Goal: Check status

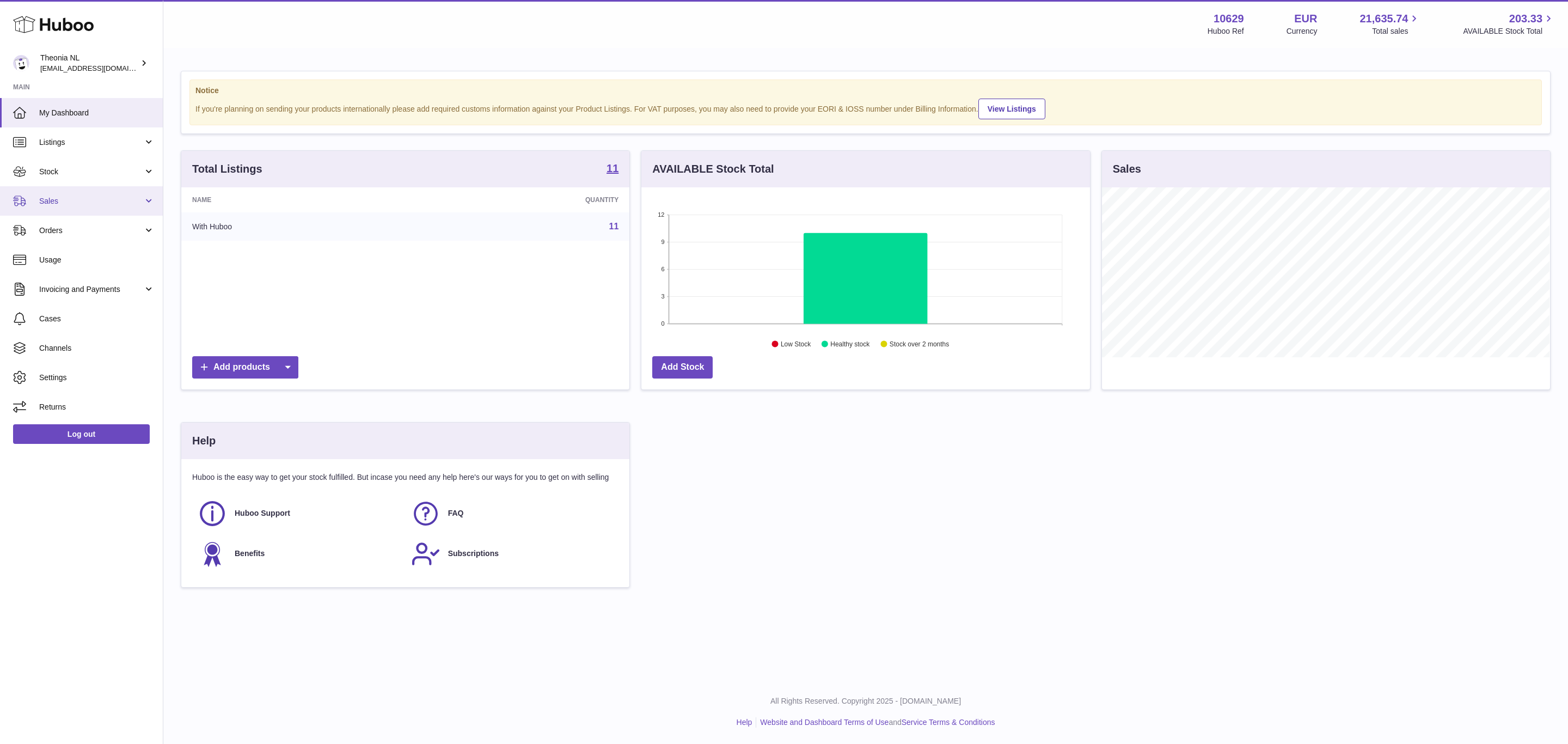
scroll to position [170, 447]
click at [147, 212] on link "Sales" at bounding box center [81, 201] width 163 height 29
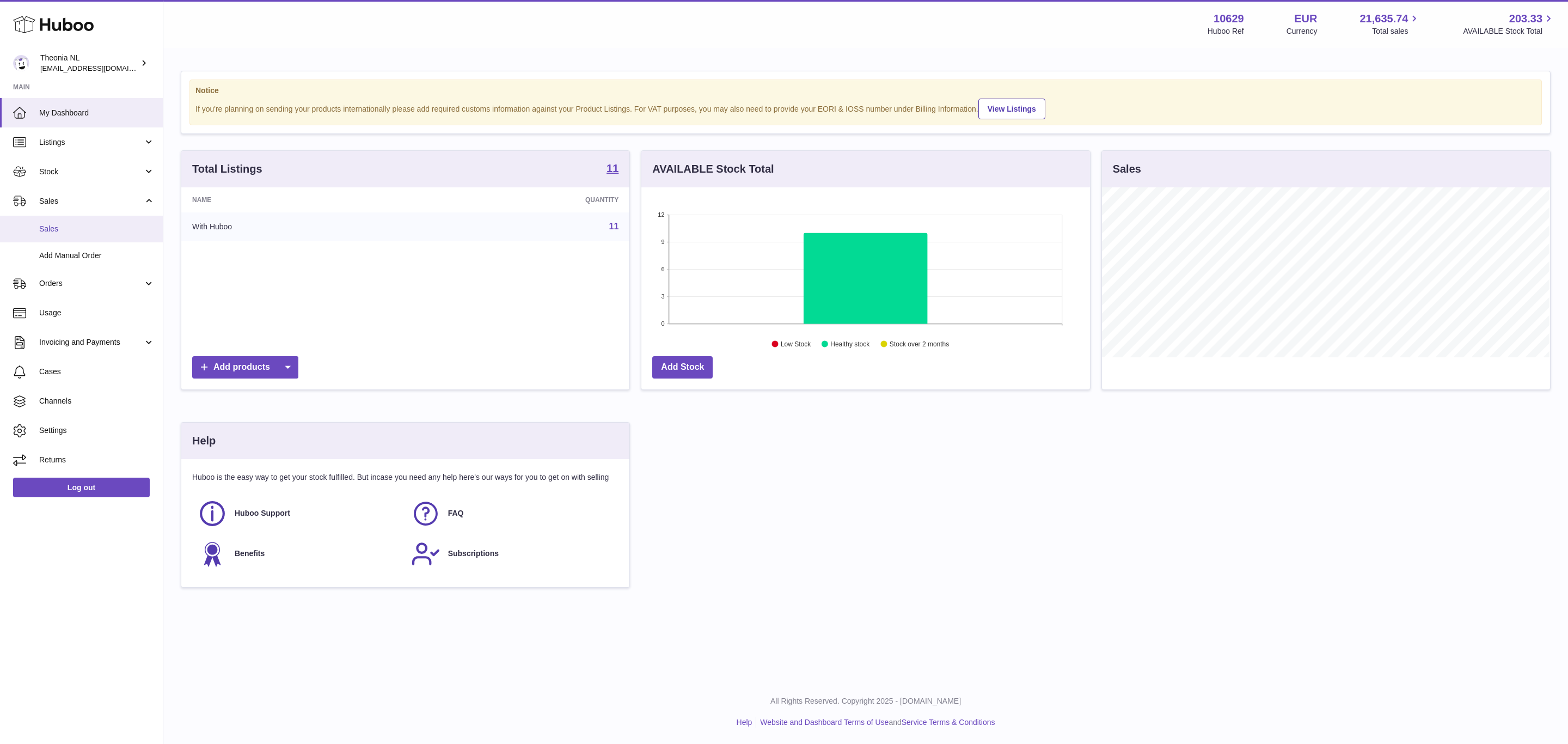
click at [61, 234] on span "Sales" at bounding box center [97, 229] width 116 height 10
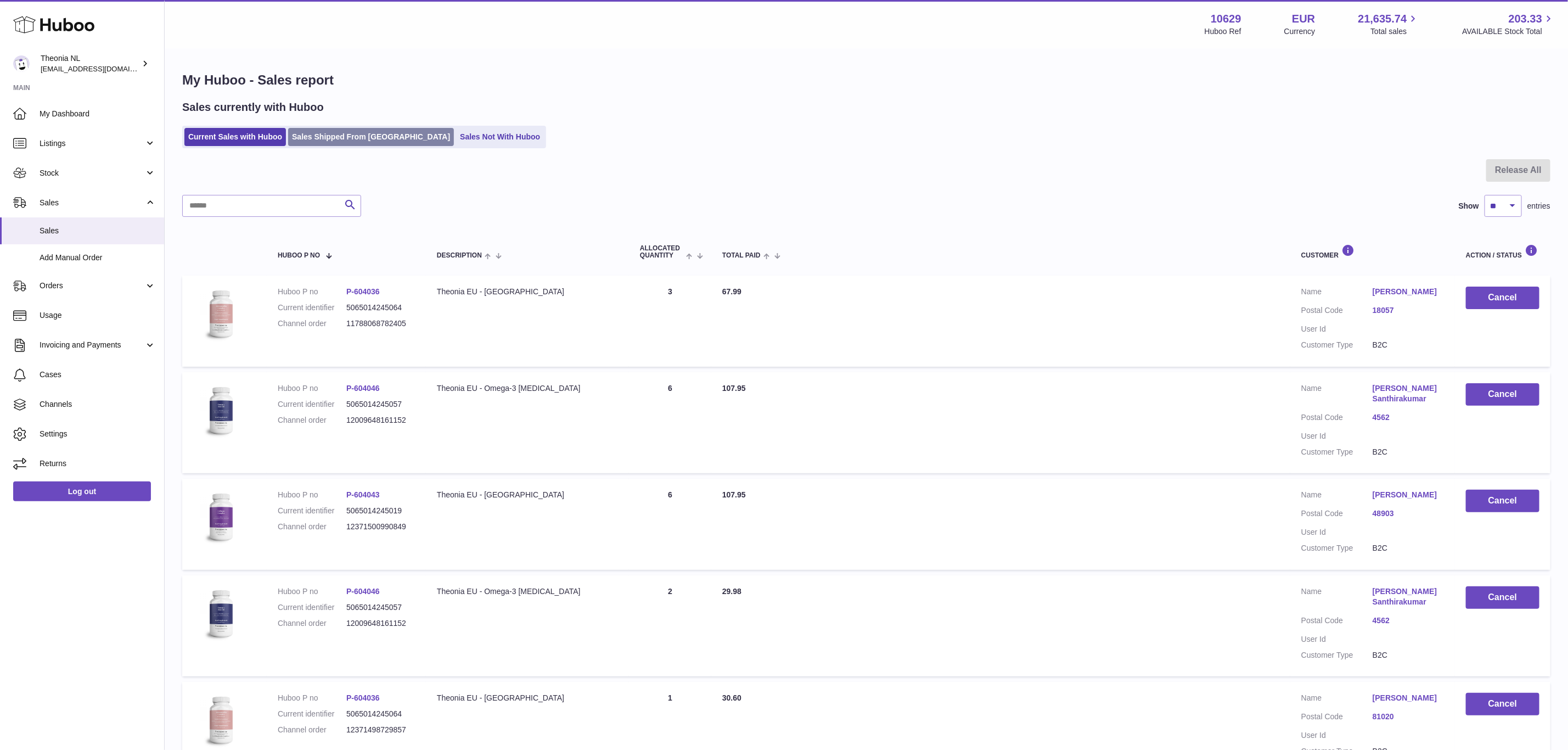
click at [364, 146] on link "Sales Shipped From Huboo" at bounding box center [371, 137] width 166 height 18
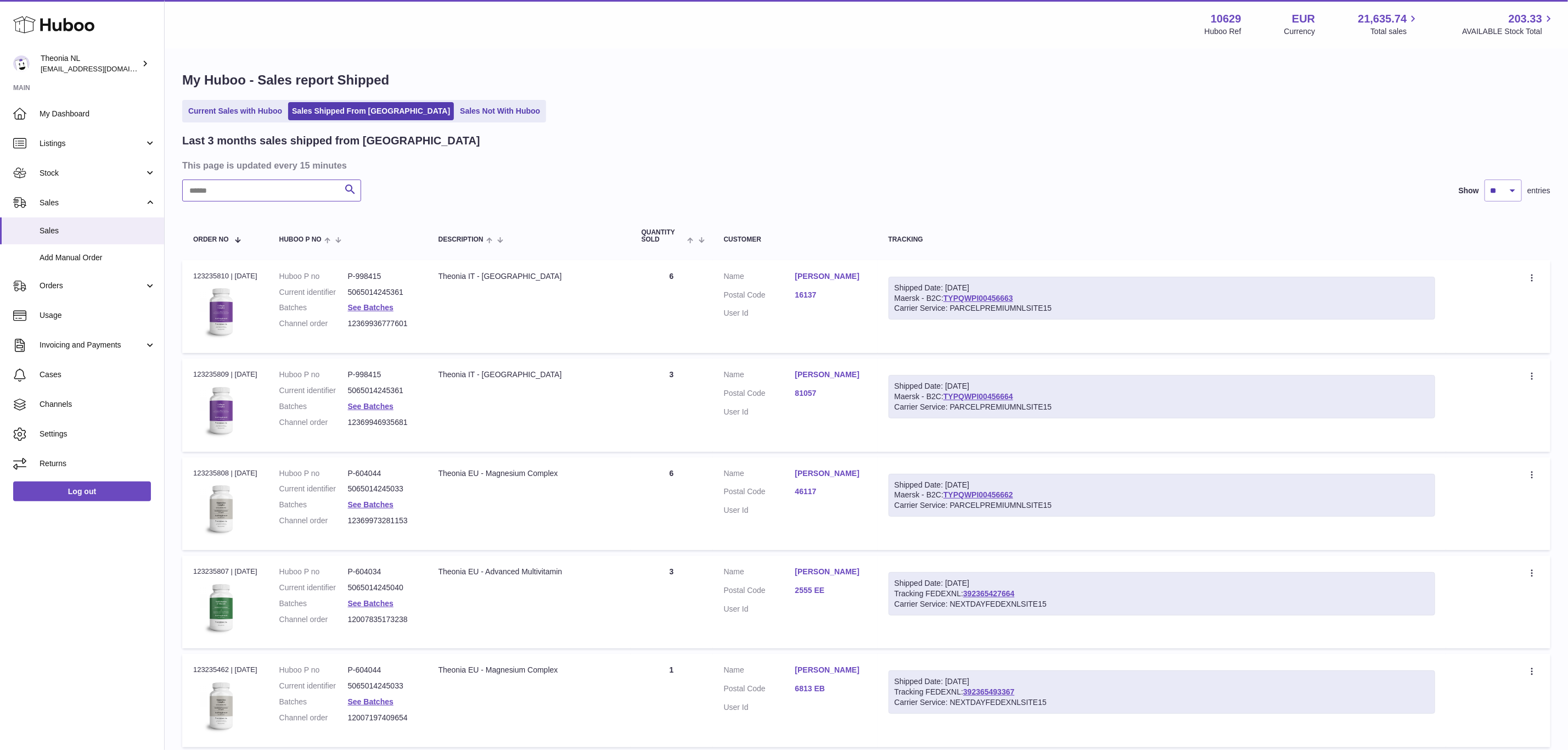
click at [287, 201] on input "text" at bounding box center [272, 190] width 179 height 22
paste input "**********"
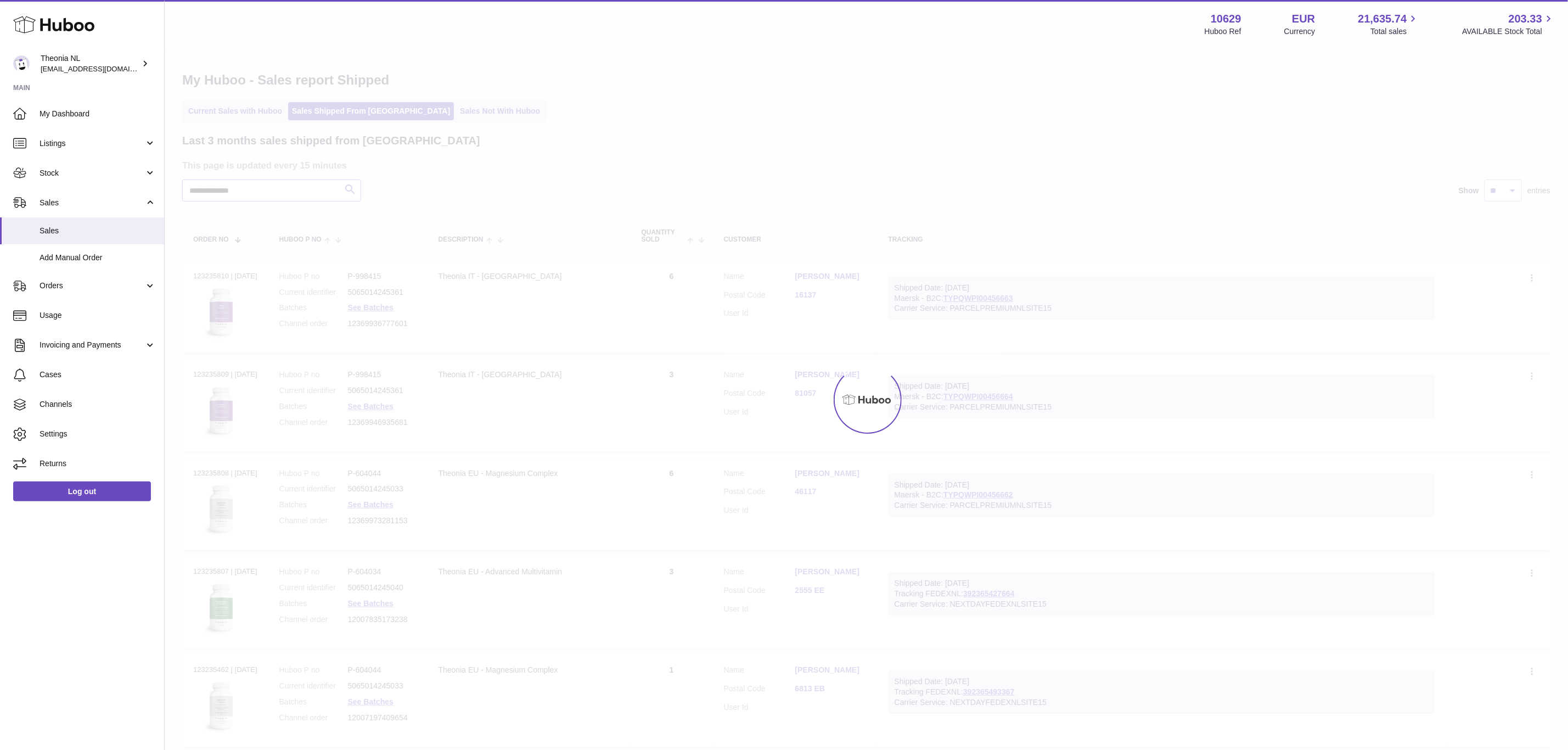
type input "**********"
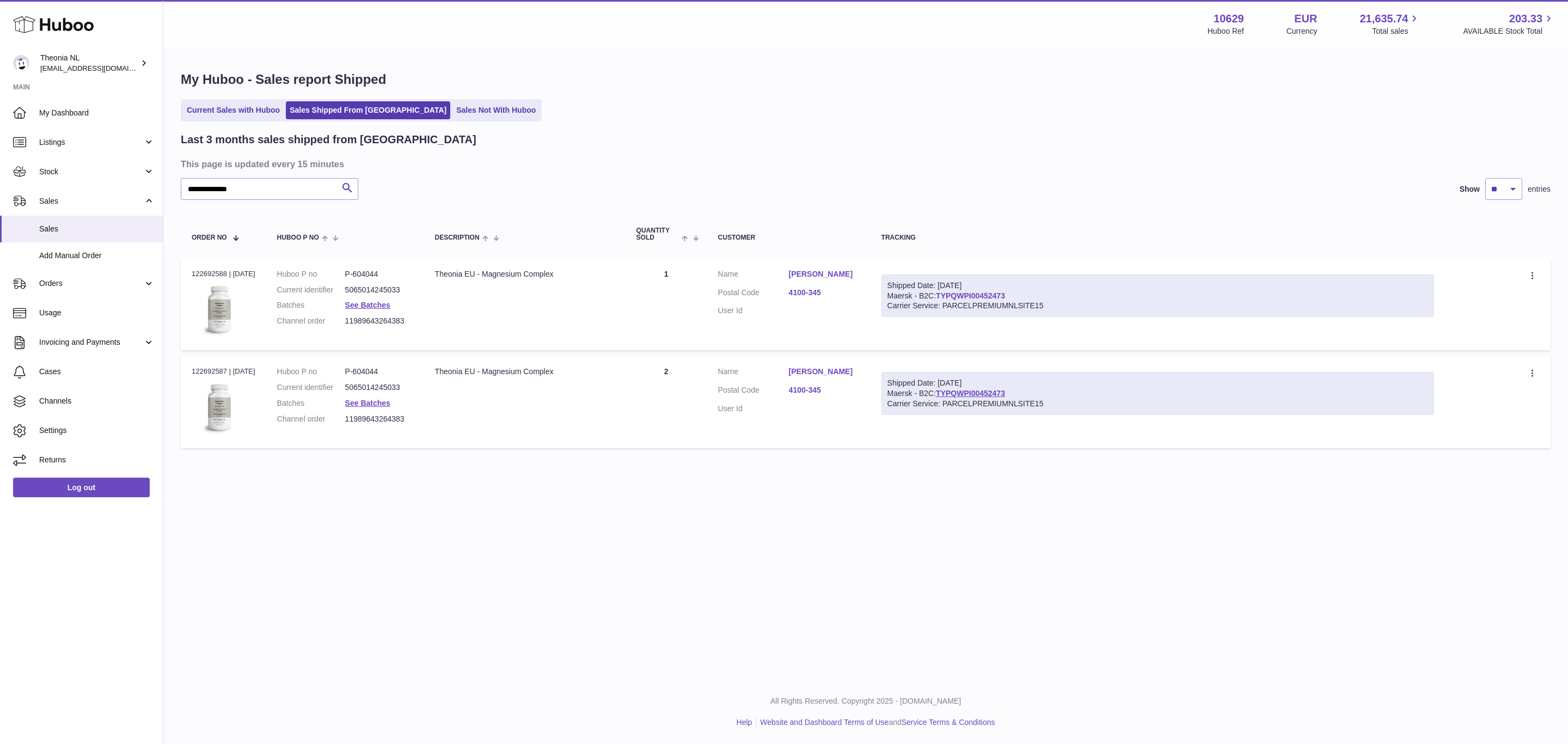
drag, startPoint x: 1057, startPoint y: 317, endPoint x: 954, endPoint y: 318, distance: 103.0
click at [954, 317] on div "Shipped Date: 12th Aug 2025 Maersk - B2C: TYPQWPI00452473 Carrier Service: PARC…" at bounding box center [1158, 296] width 553 height 43
copy link "TYPQWPI00452473"
click at [1005, 300] on link "TYPQWPI00452473" at bounding box center [971, 296] width 69 height 9
drag, startPoint x: 69, startPoint y: 503, endPoint x: 125, endPoint y: 494, distance: 56.7
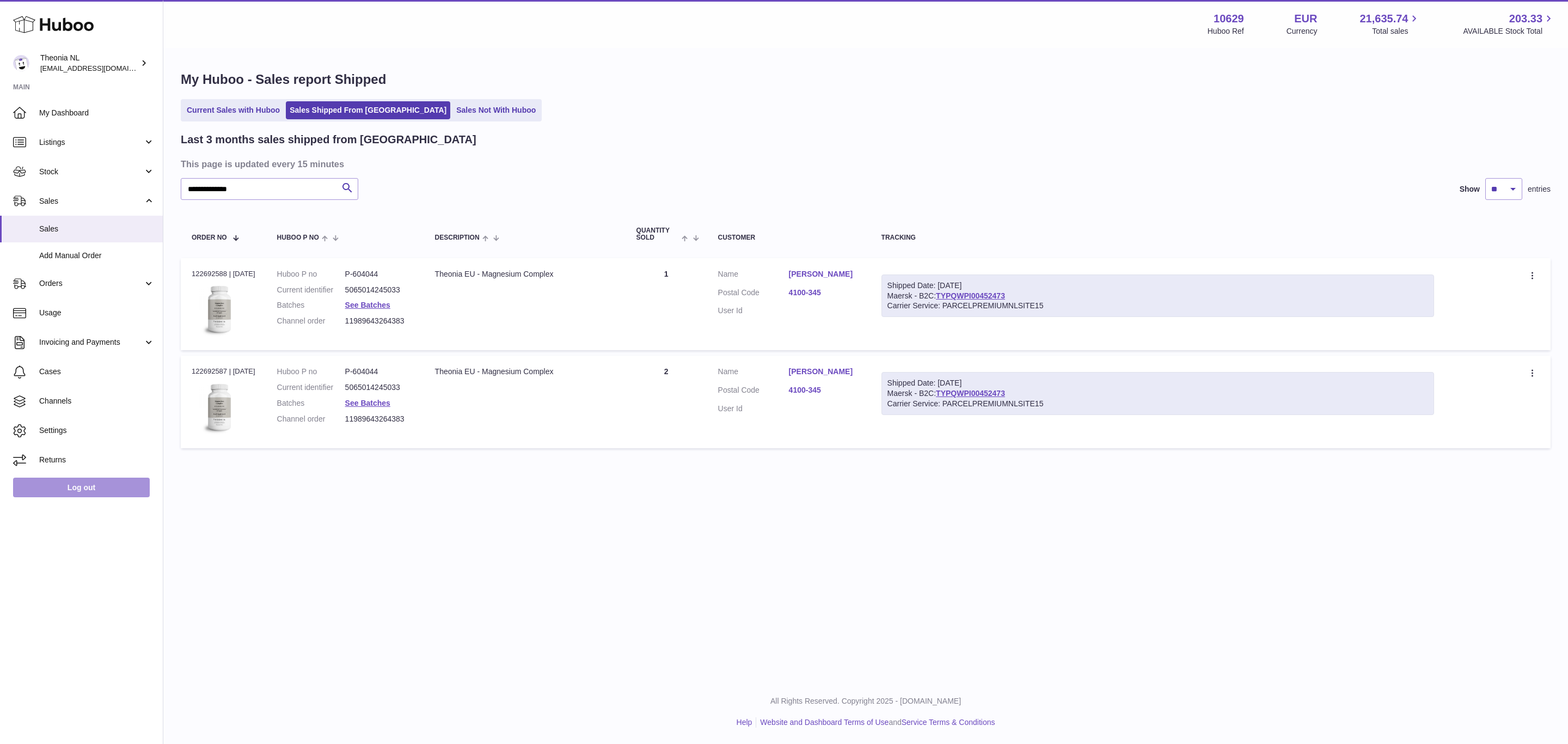
click at [69, 497] on link "Log out" at bounding box center [81, 487] width 137 height 19
